Goal: Task Accomplishment & Management: Manage account settings

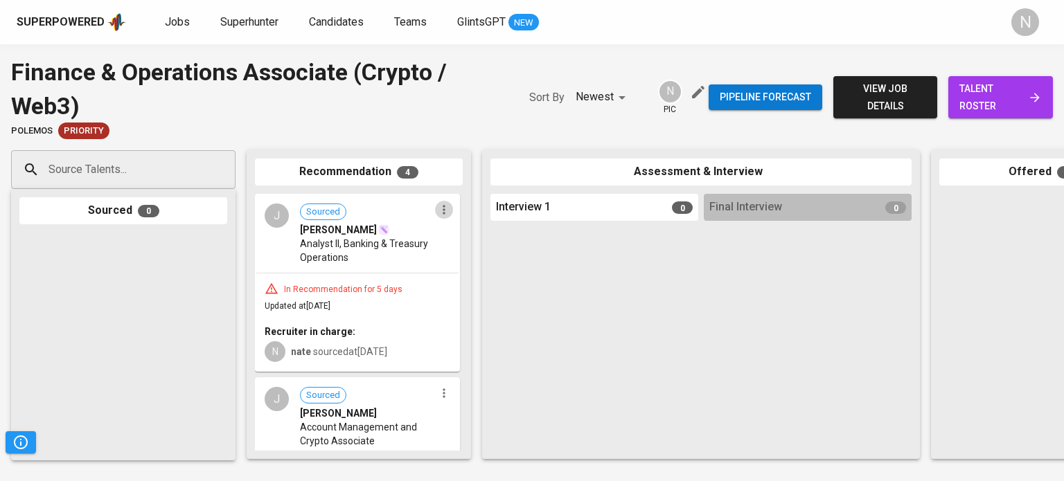
click at [438, 215] on icon "button" at bounding box center [444, 210] width 14 height 14
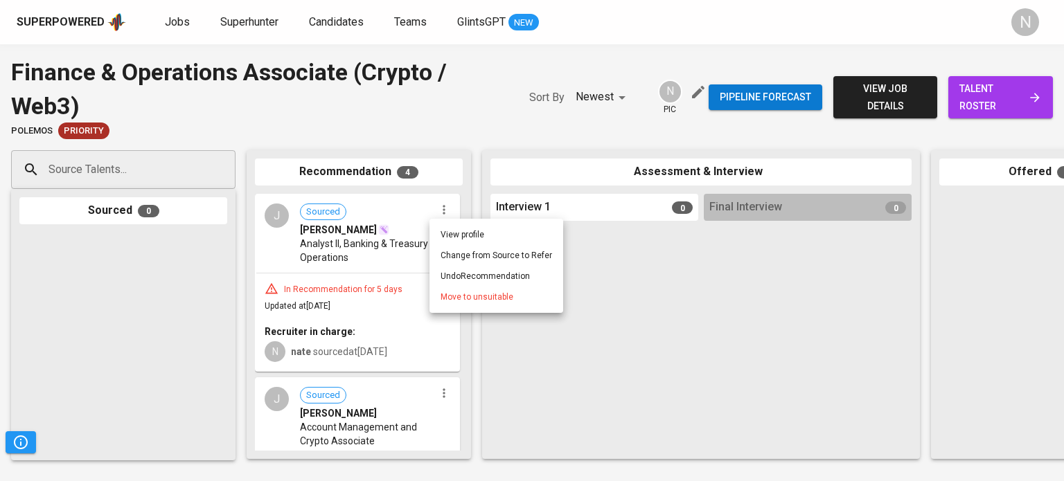
click at [470, 299] on span "Move to unsuitable" at bounding box center [477, 297] width 73 height 12
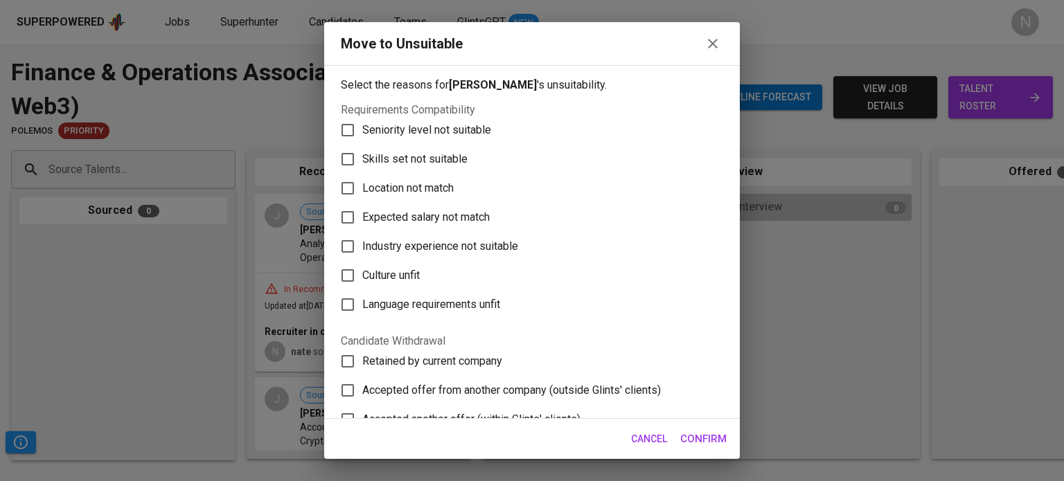
click at [429, 153] on span "Skills set not suitable" at bounding box center [414, 159] width 105 height 17
click at [362, 153] on input "Skills set not suitable" at bounding box center [347, 159] width 29 height 29
checkbox input "true"
click at [697, 438] on span "Confirm" at bounding box center [703, 439] width 46 height 18
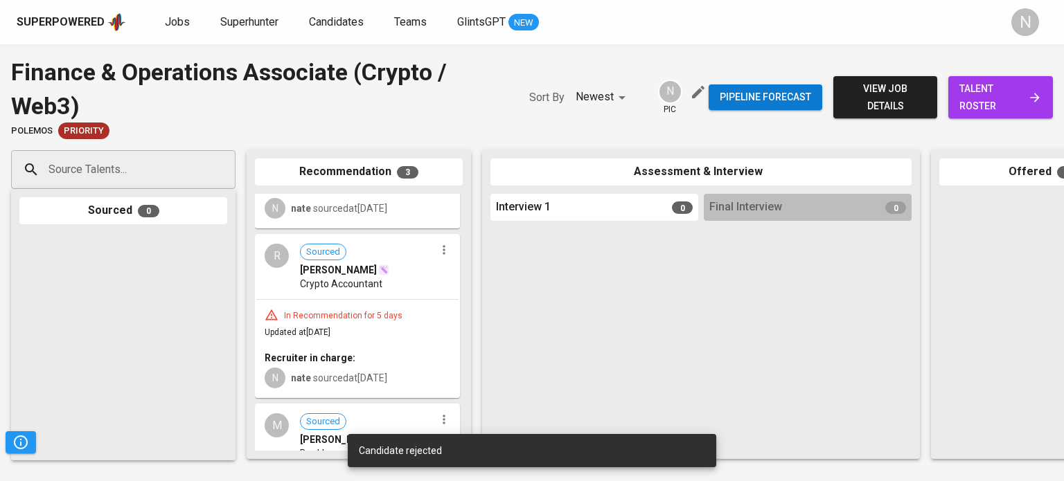
scroll to position [139, 0]
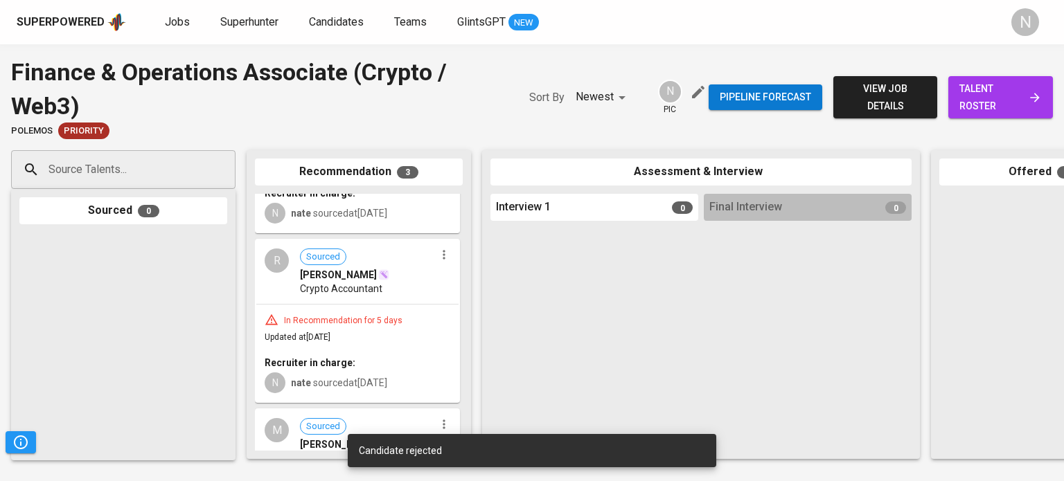
click at [437, 254] on icon "button" at bounding box center [444, 255] width 14 height 14
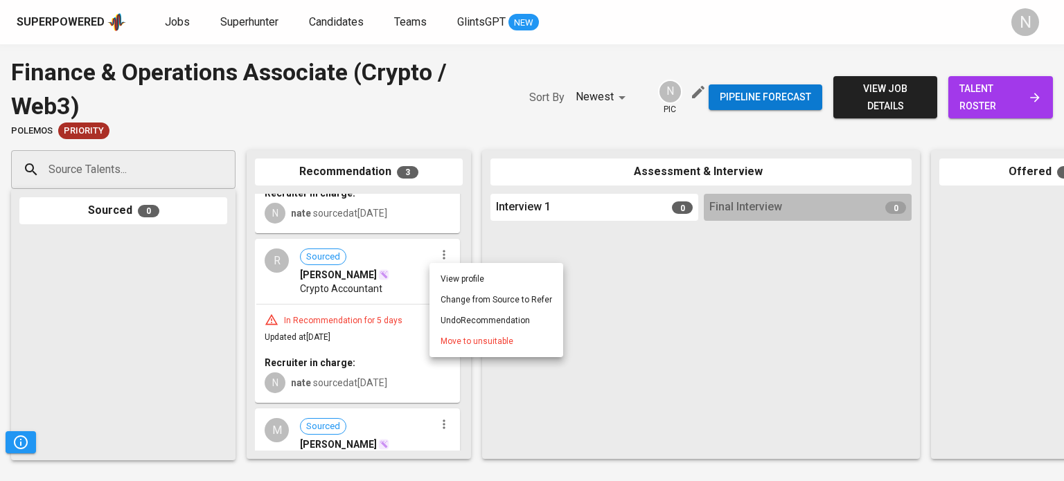
click at [471, 344] on span "Move to unsuitable" at bounding box center [477, 341] width 73 height 12
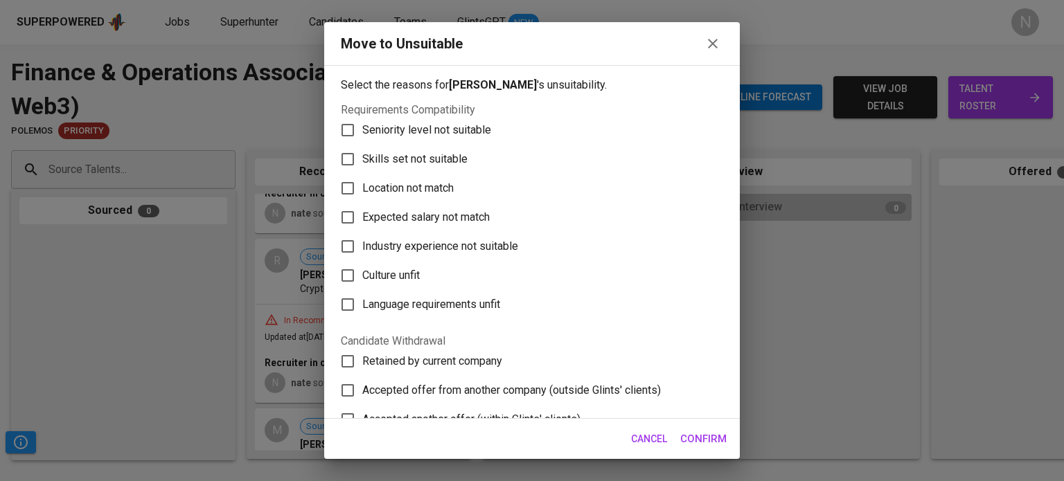
click at [401, 158] on span "Skills set not suitable" at bounding box center [414, 159] width 105 height 17
click at [362, 158] on input "Skills set not suitable" at bounding box center [347, 159] width 29 height 29
checkbox input "true"
click at [689, 436] on span "Confirm" at bounding box center [703, 439] width 46 height 18
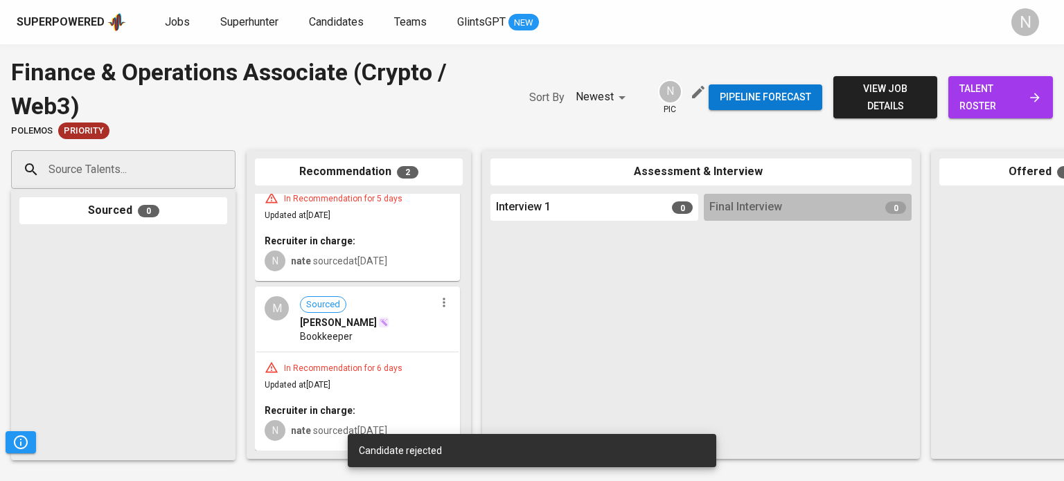
scroll to position [100, 0]
